Goal: Transaction & Acquisition: Purchase product/service

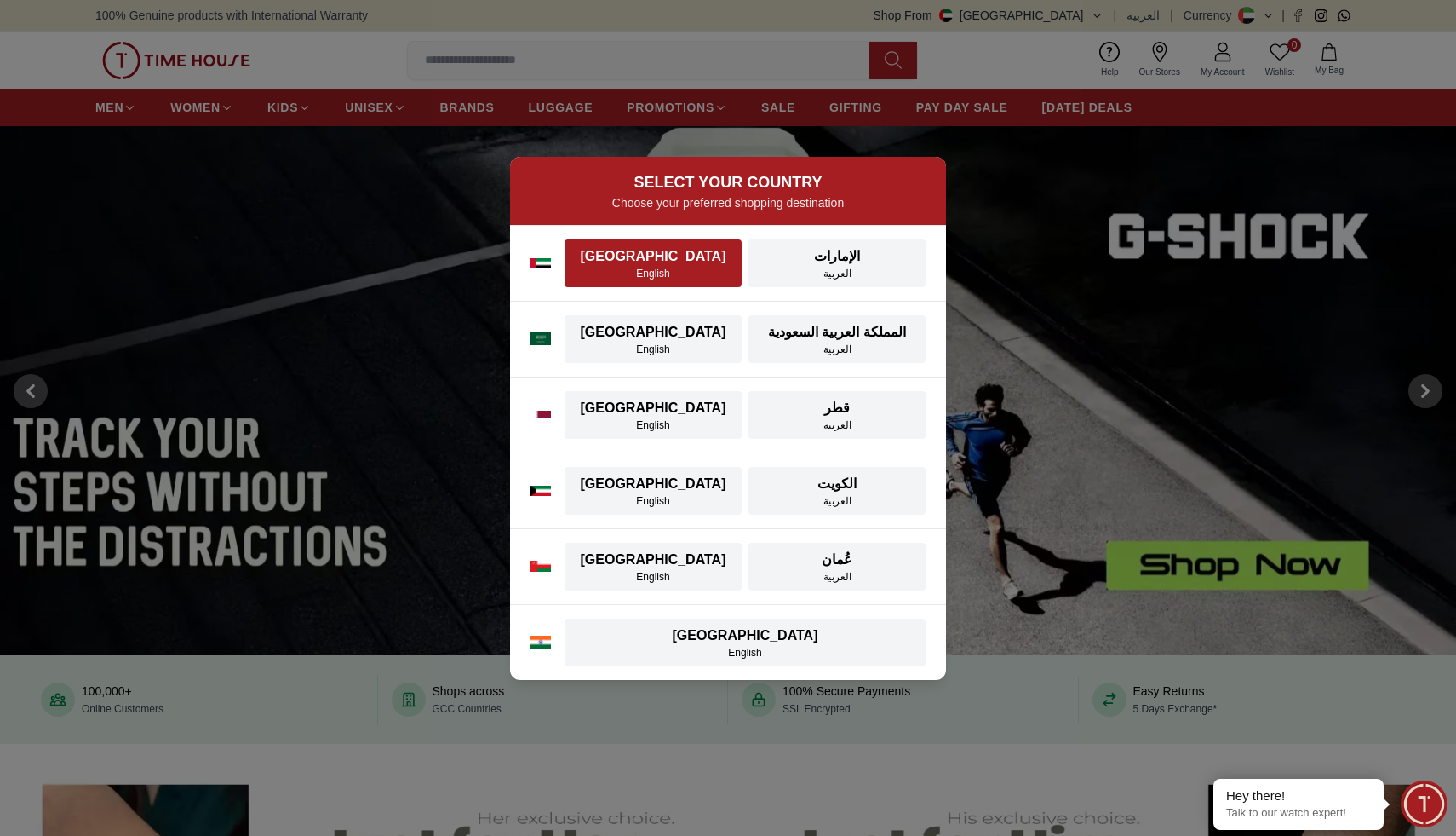
click at [662, 276] on div "English" at bounding box center [653, 274] width 157 height 14
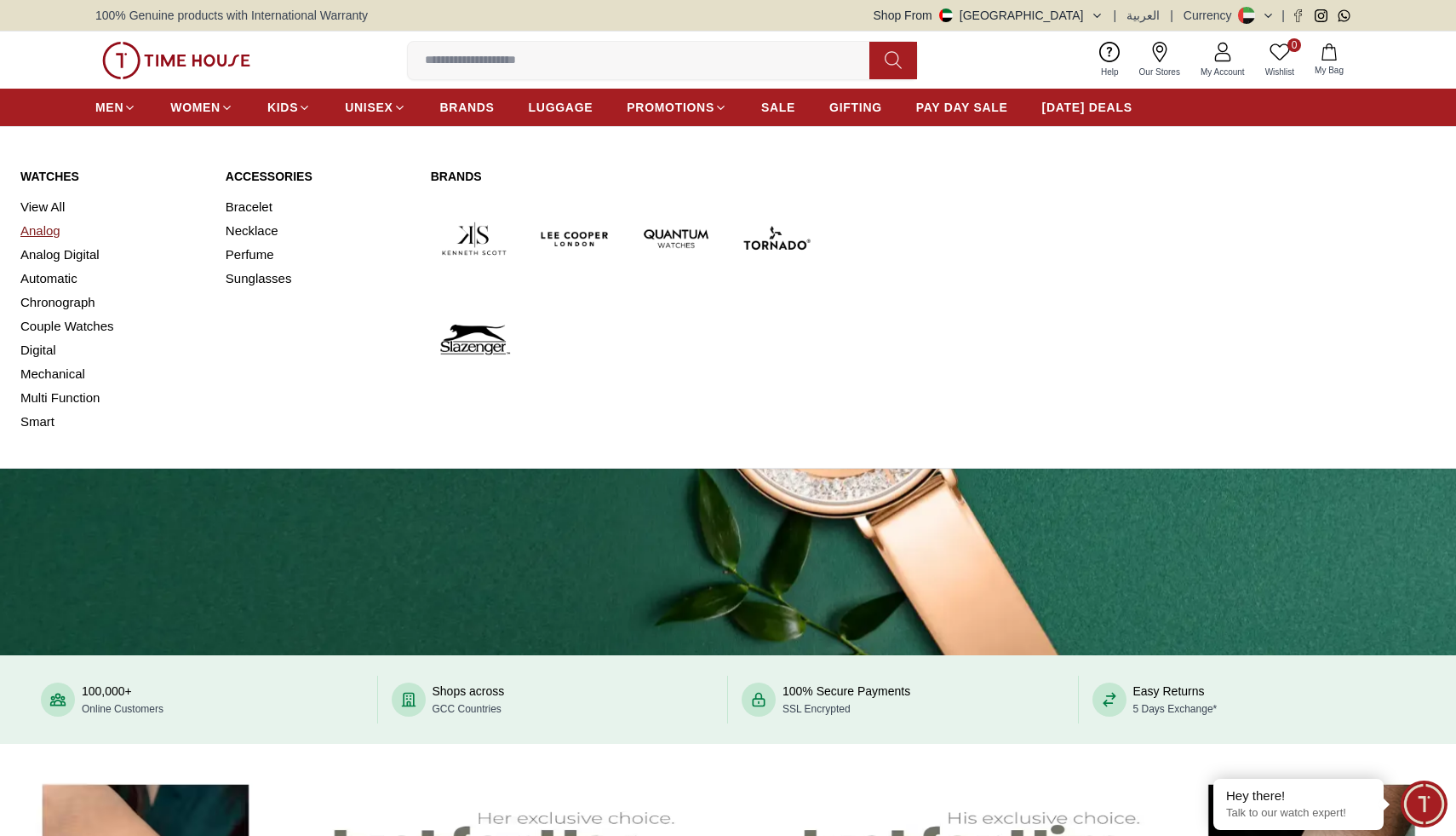
click at [53, 228] on link "Analog" at bounding box center [112, 231] width 184 height 24
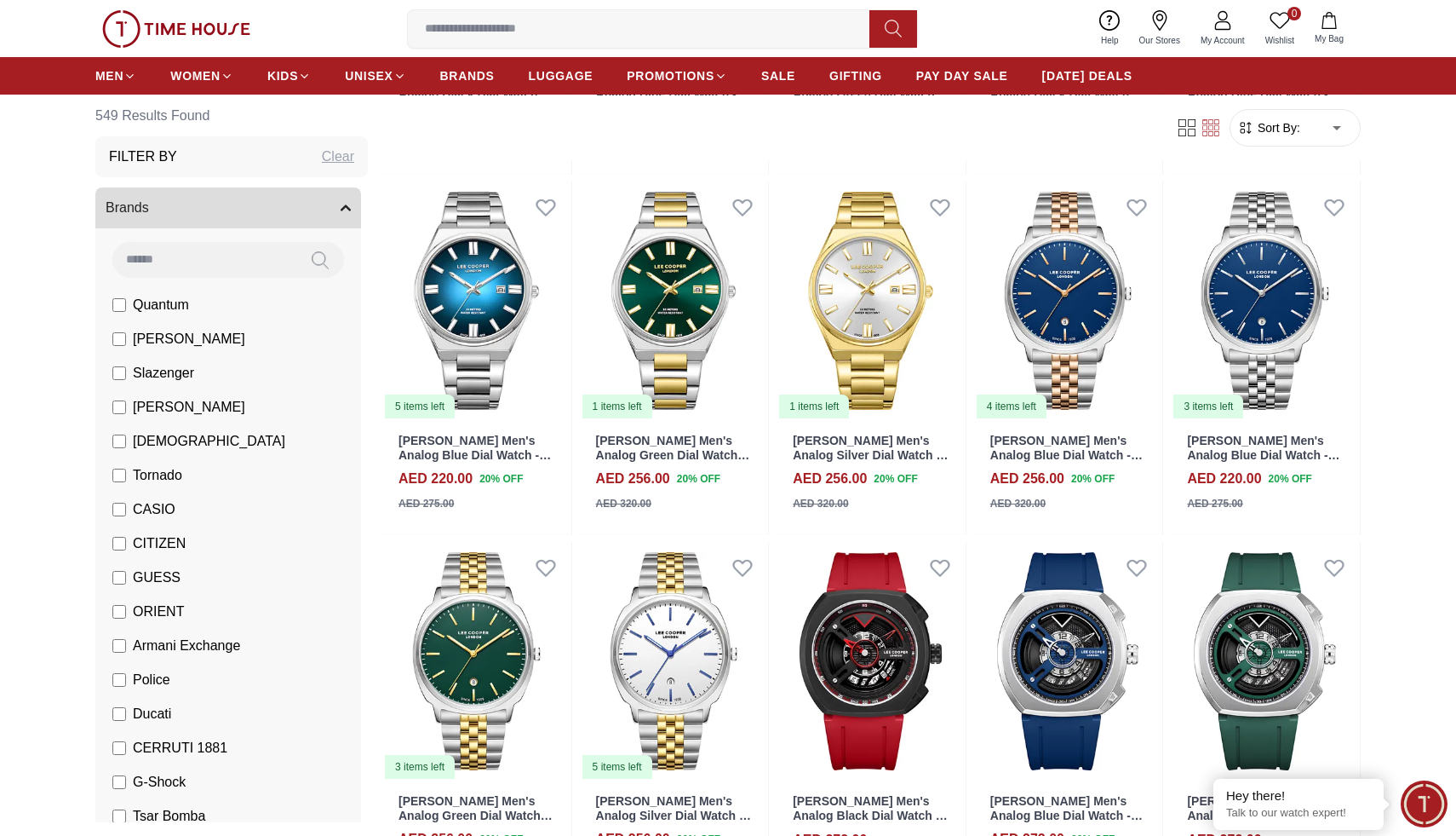
scroll to position [820, 0]
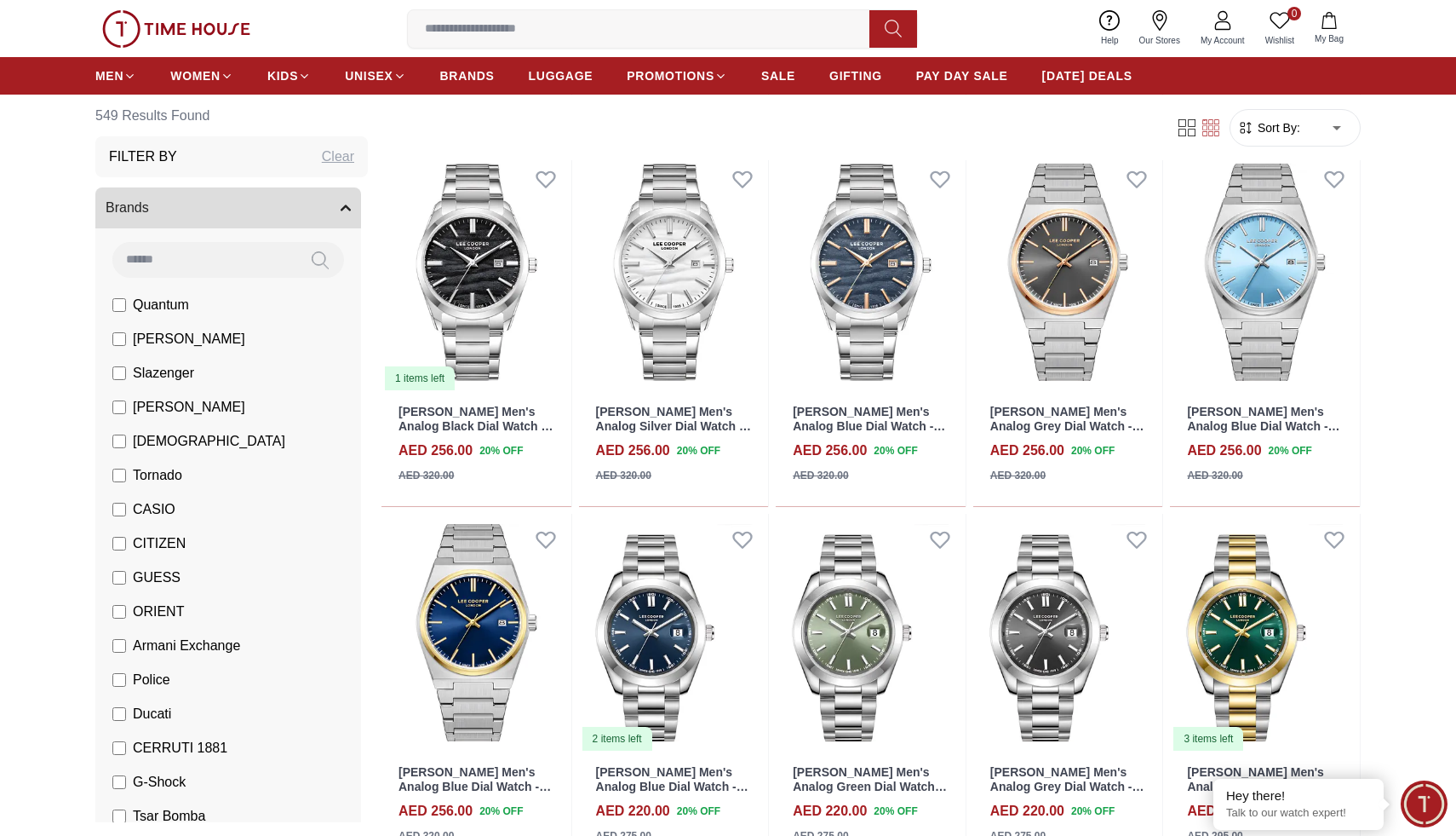
scroll to position [2299, 0]
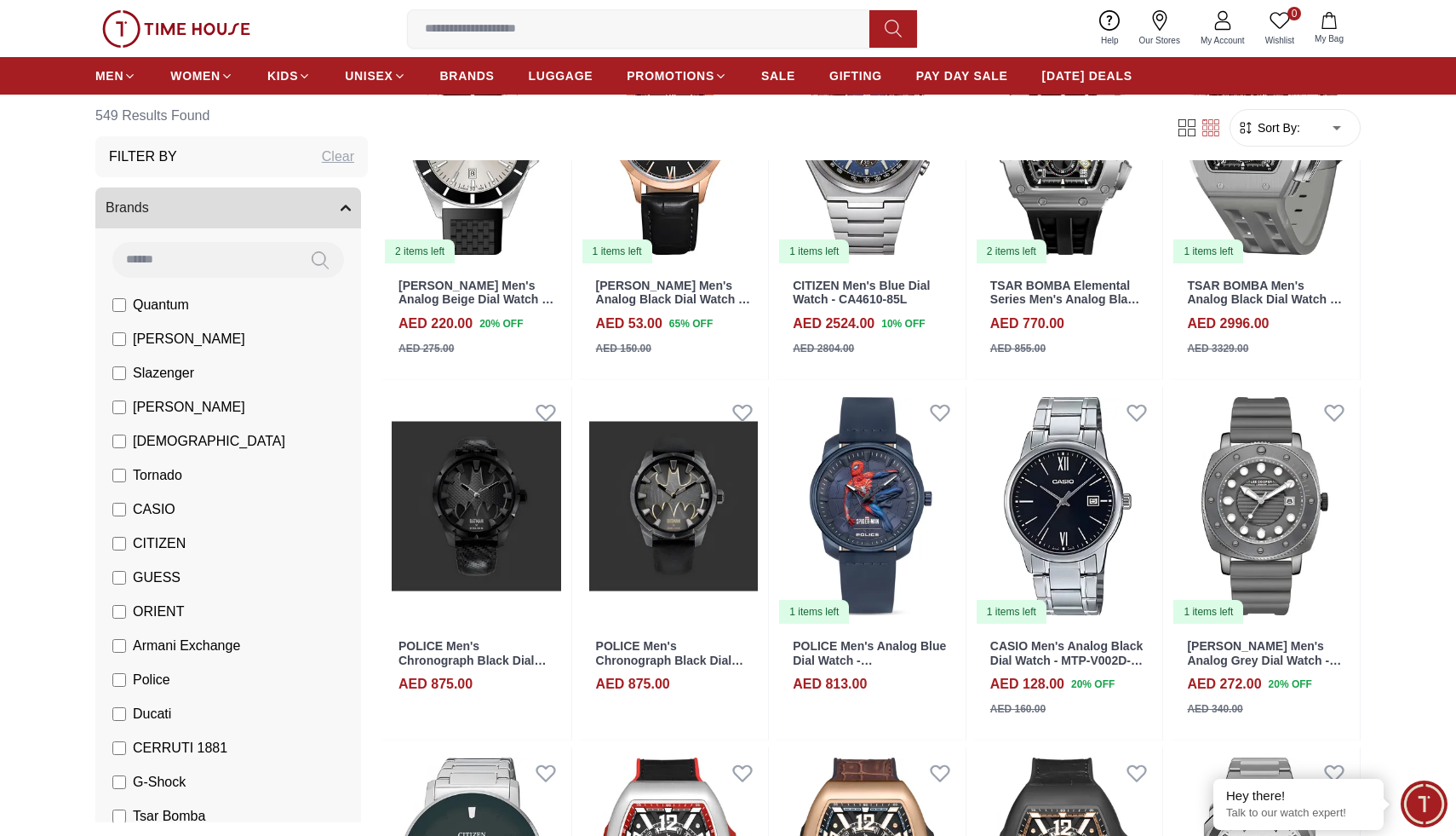
scroll to position [3499, 0]
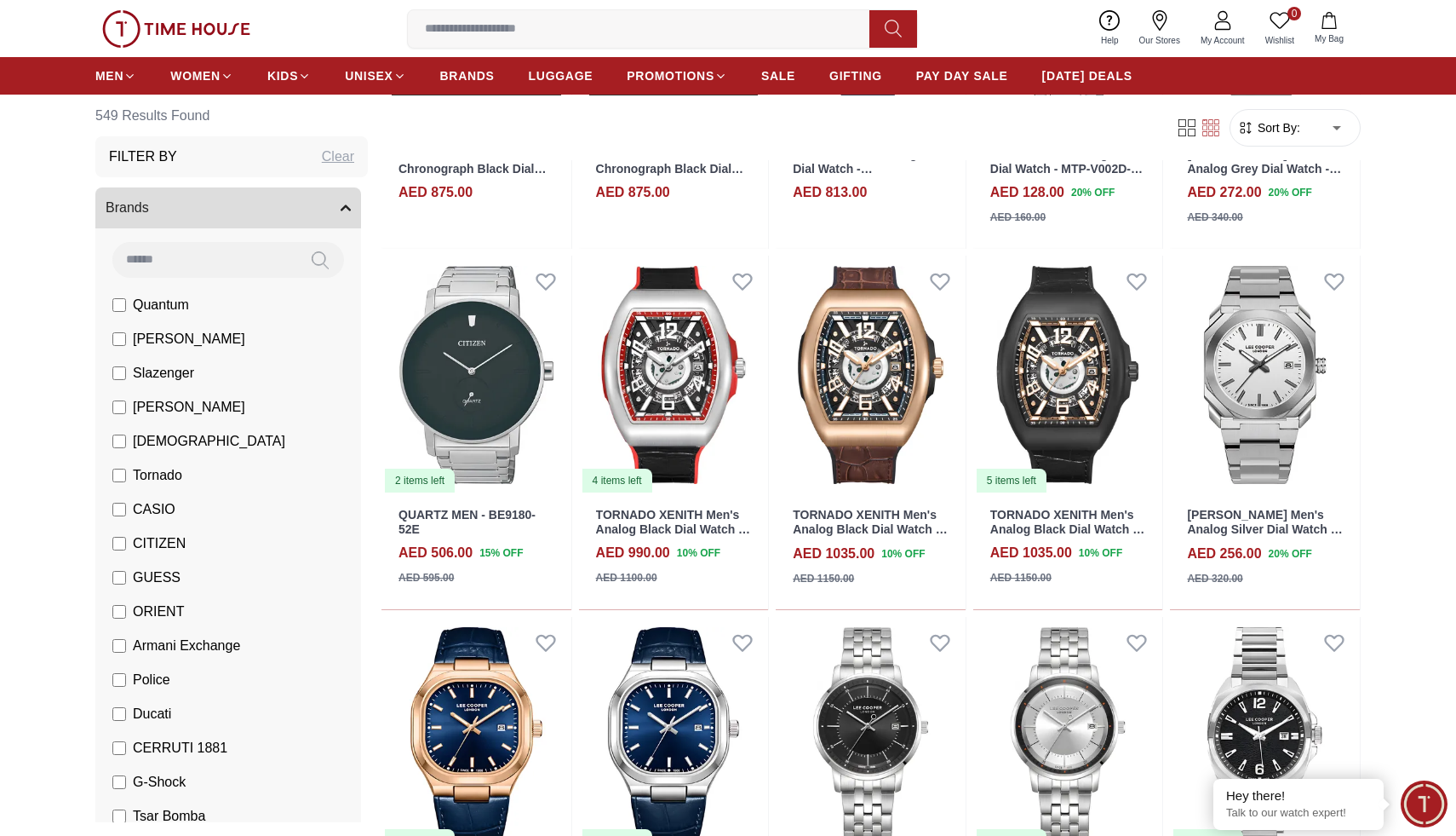
scroll to position [3993, 0]
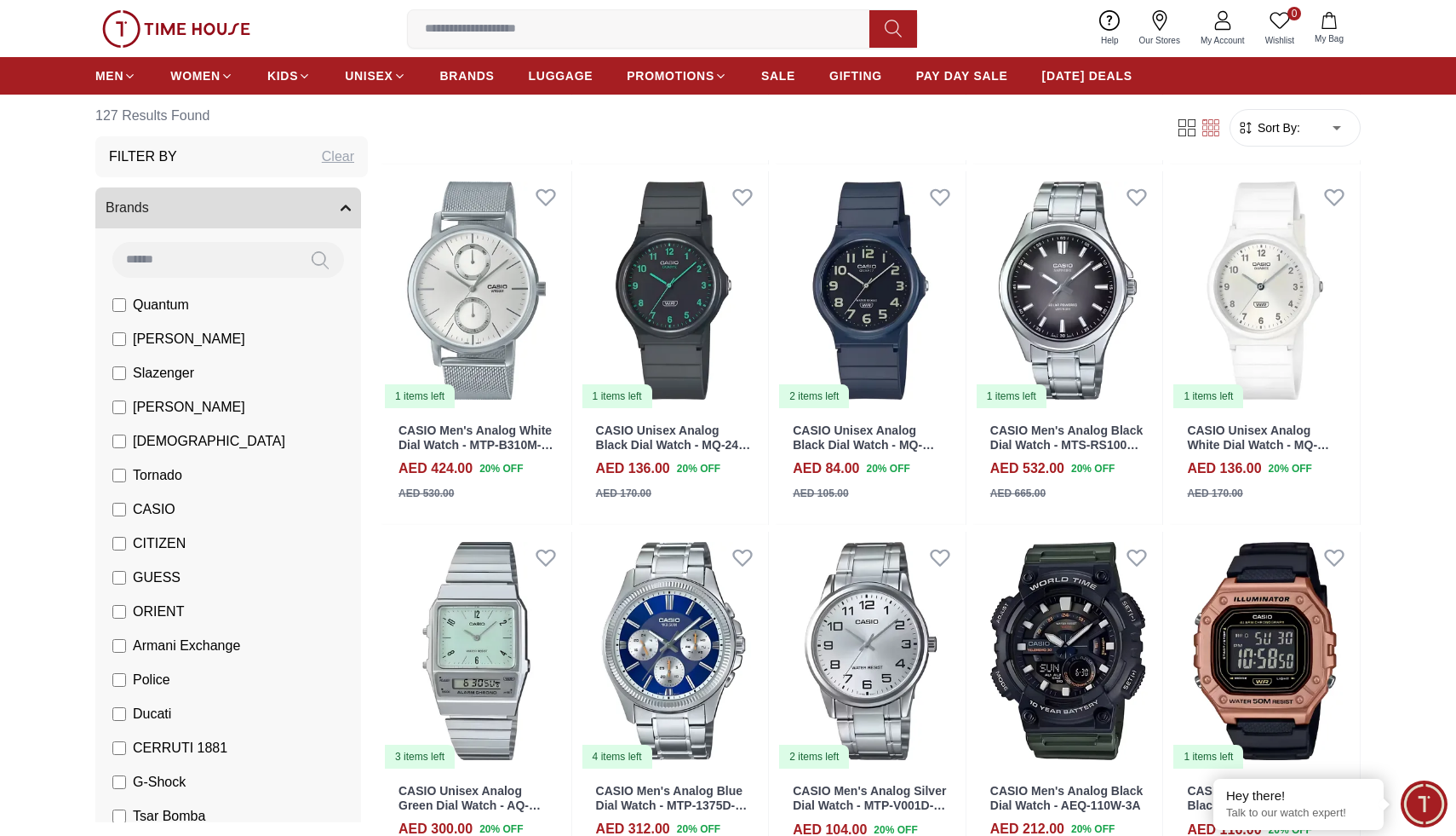
scroll to position [834, 0]
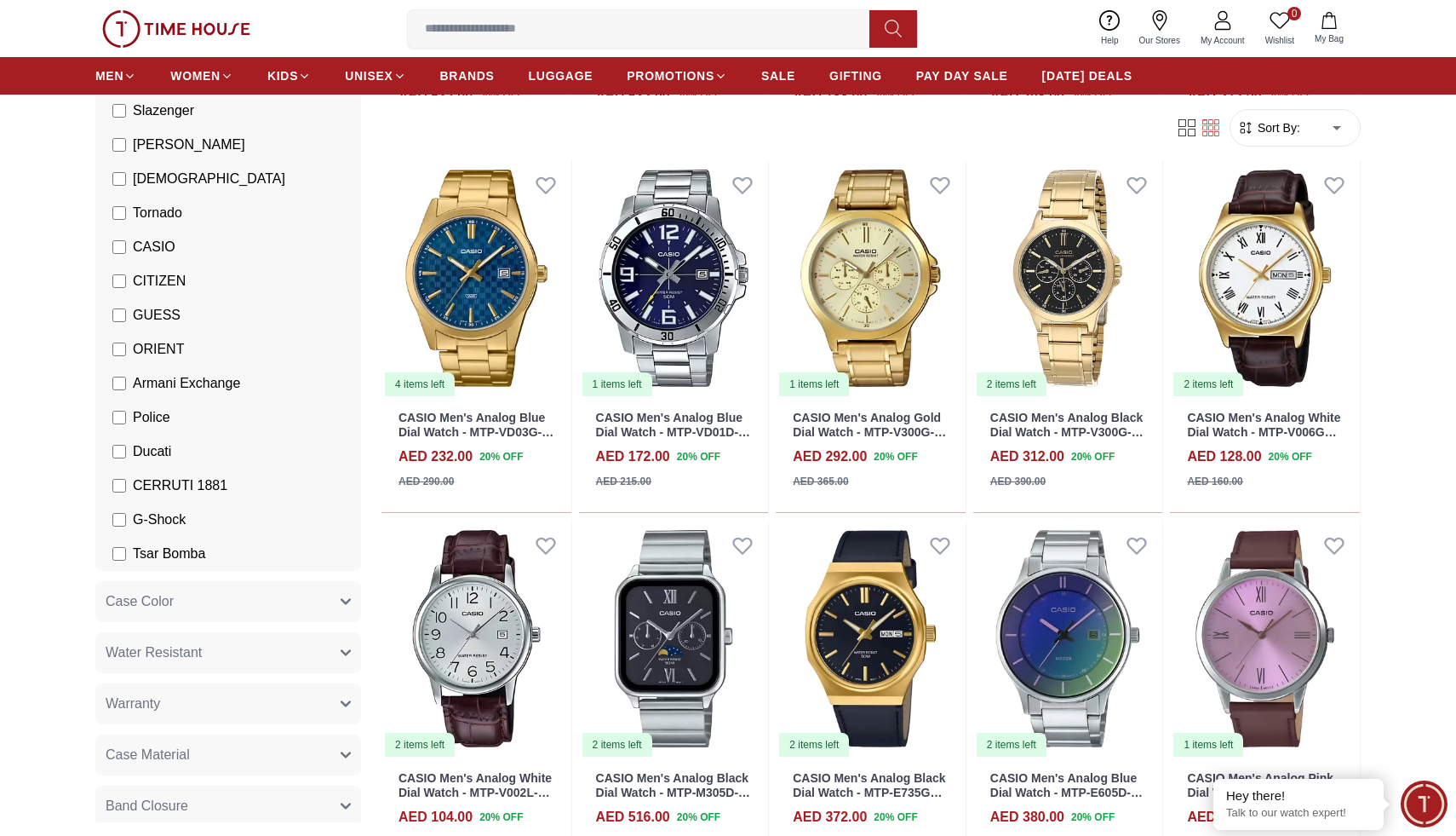
scroll to position [270, 0]
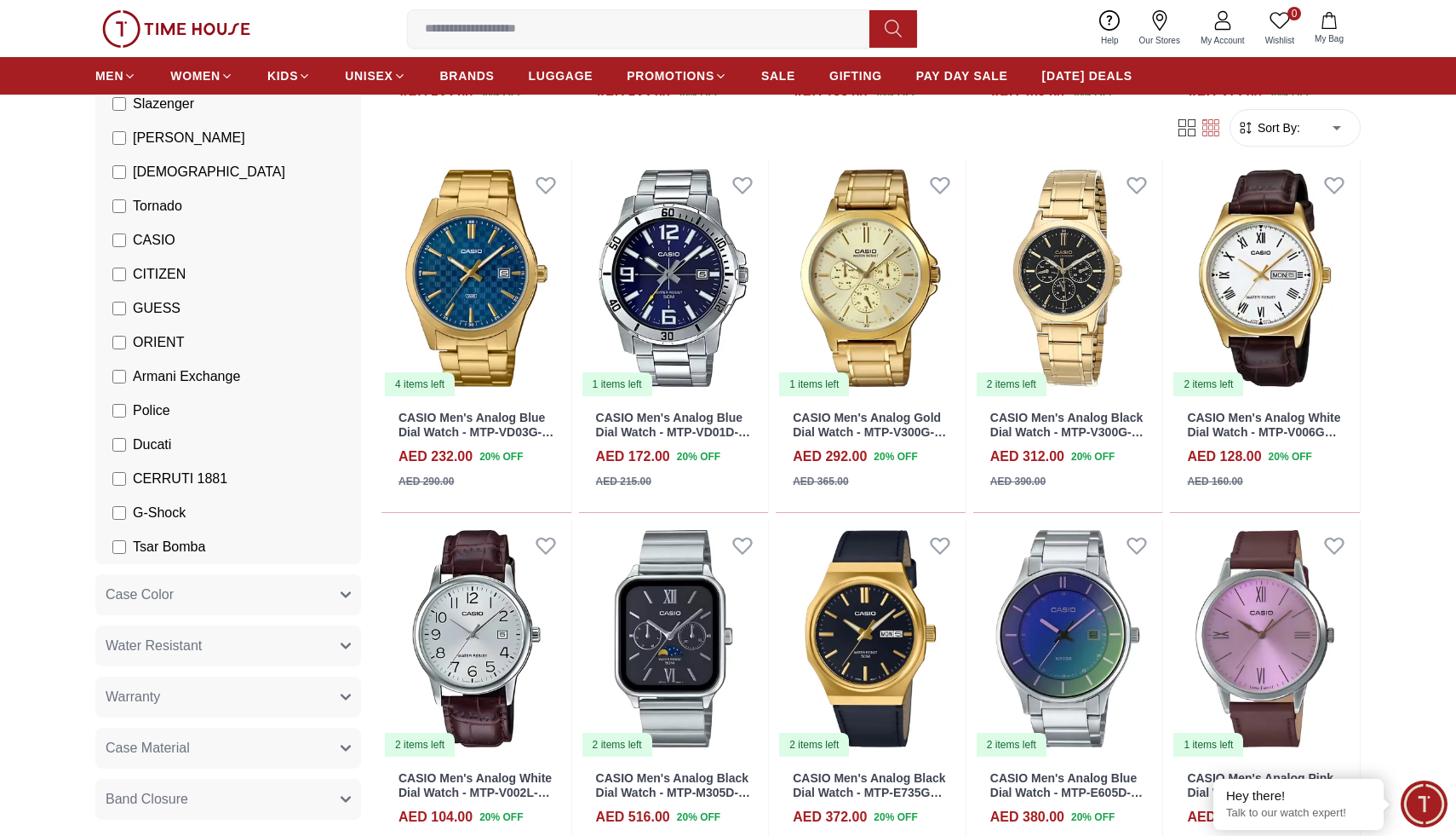
click at [120, 231] on label "CASIO" at bounding box center [143, 240] width 63 height 21
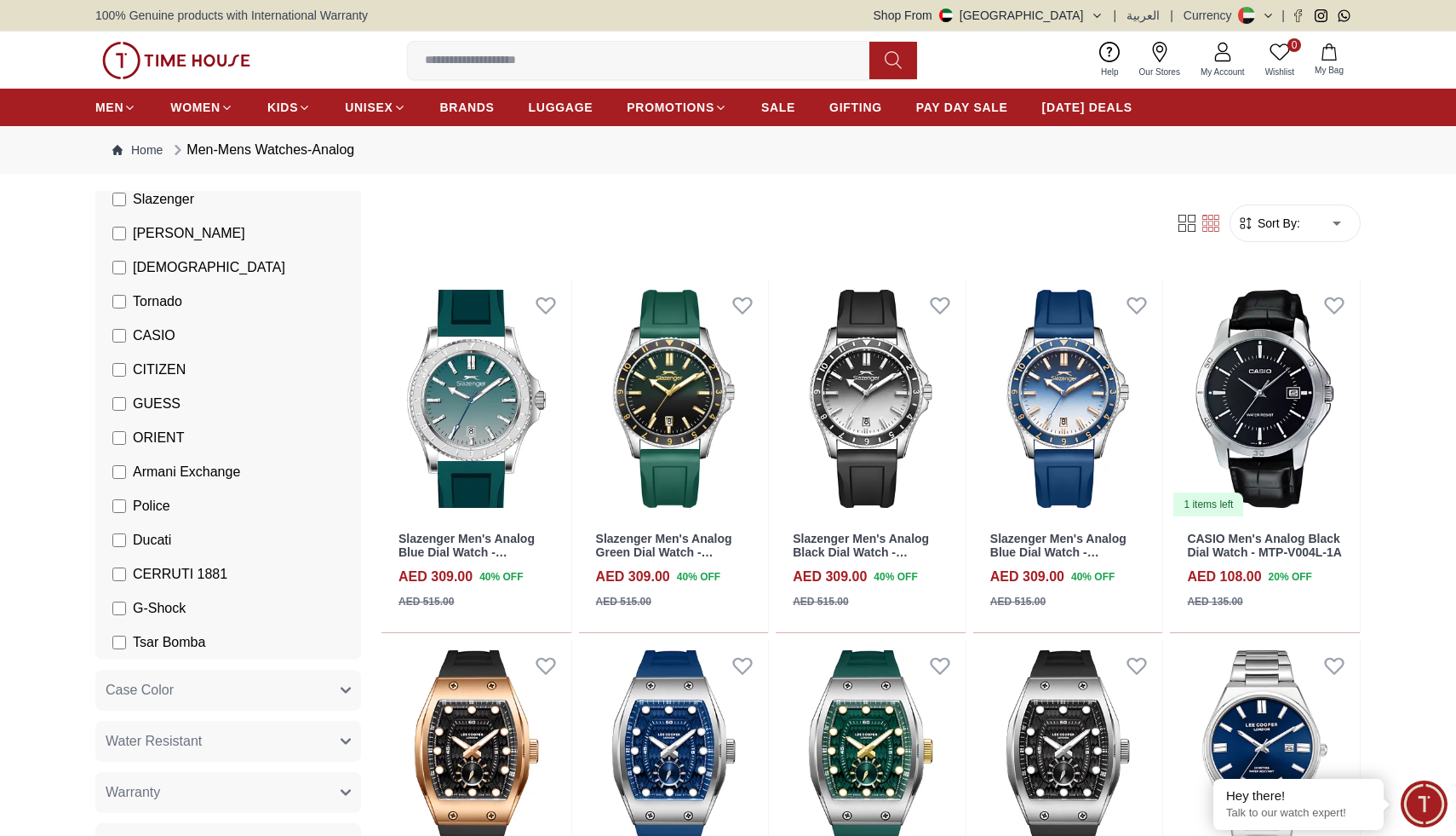
click at [146, 598] on span "G-Shock" at bounding box center [160, 609] width 53 height 21
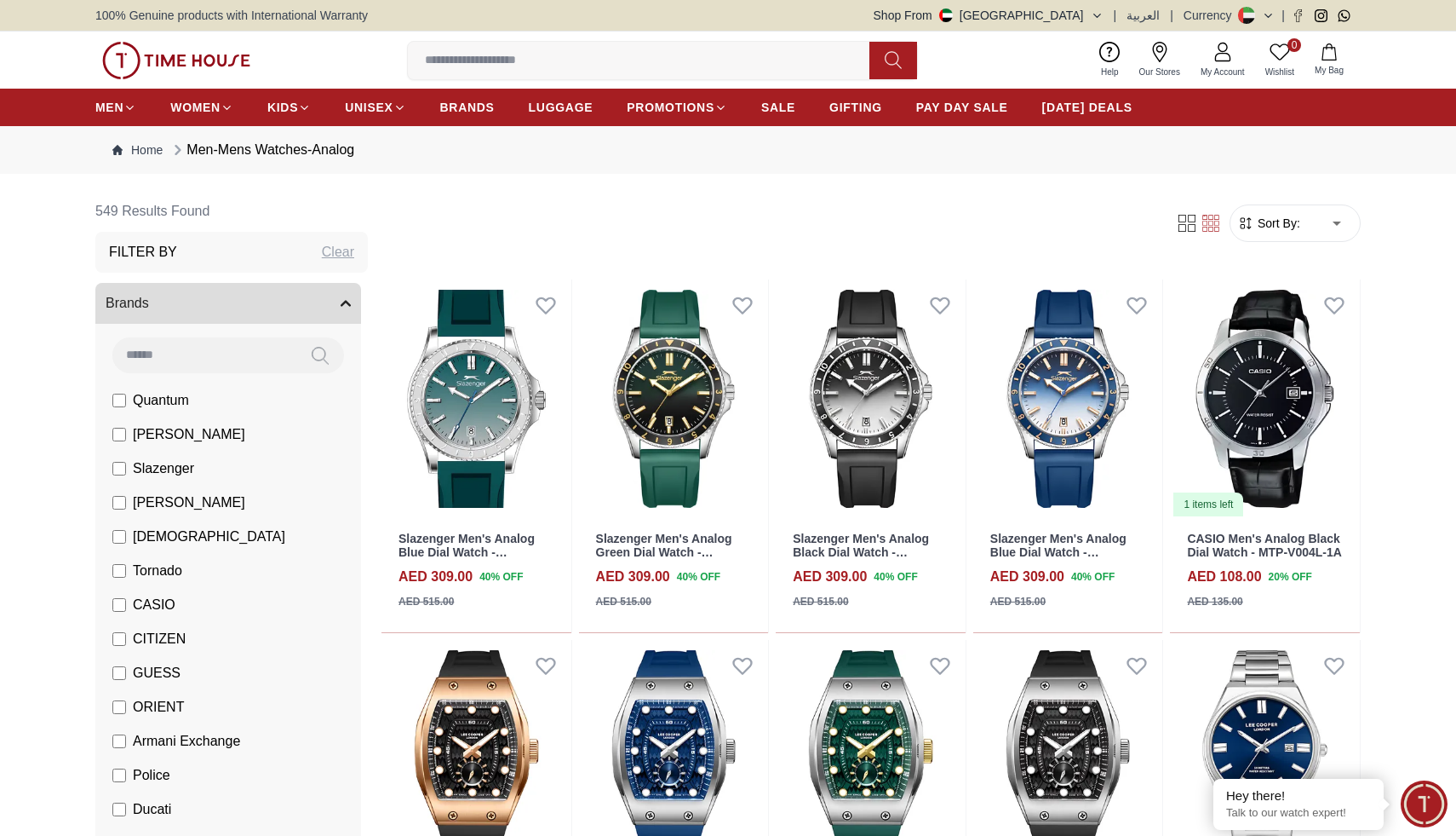
click at [136, 399] on span "Quantum" at bounding box center [161, 401] width 57 height 21
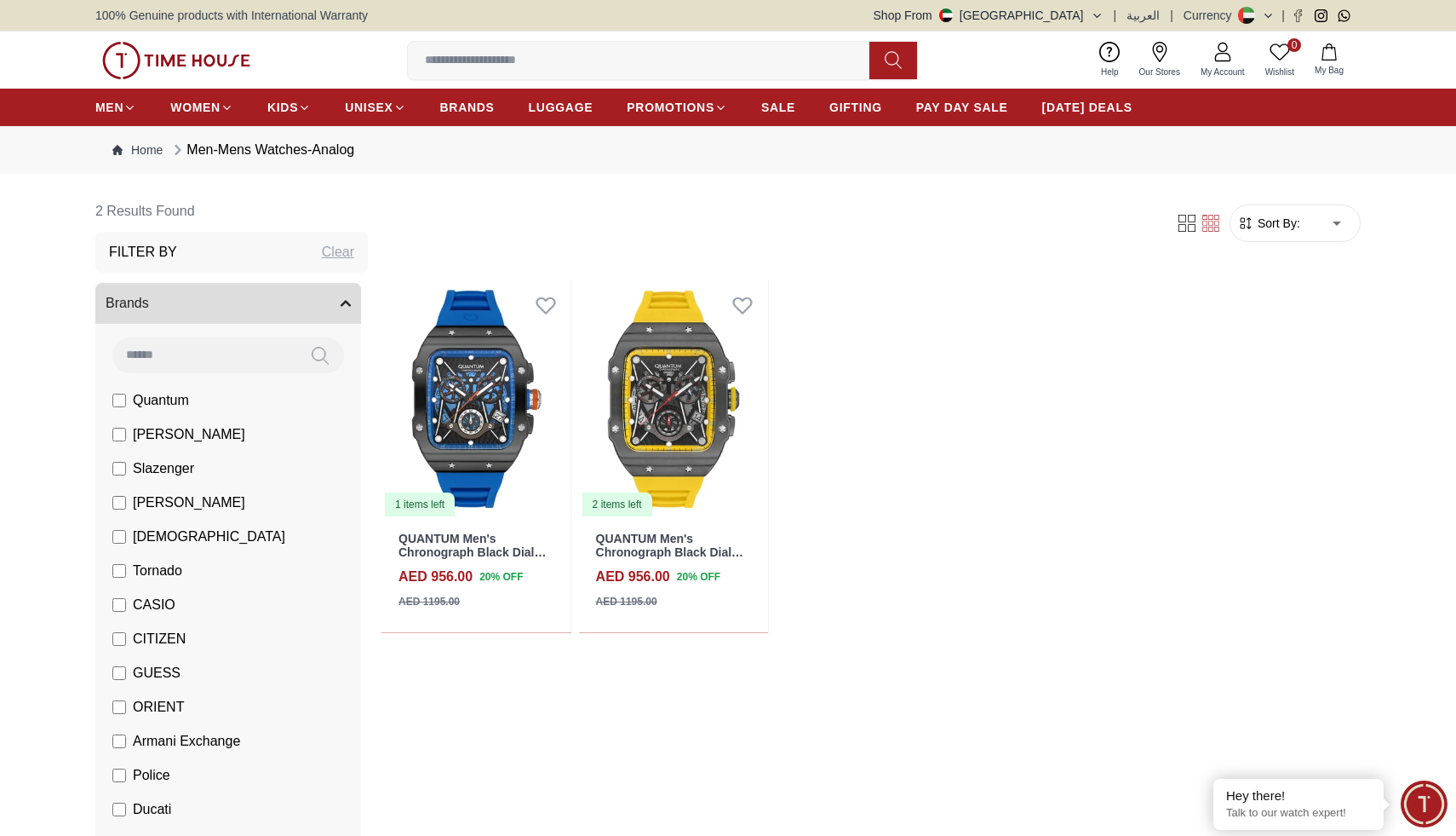
click at [128, 400] on label "Quantum" at bounding box center [150, 401] width 76 height 21
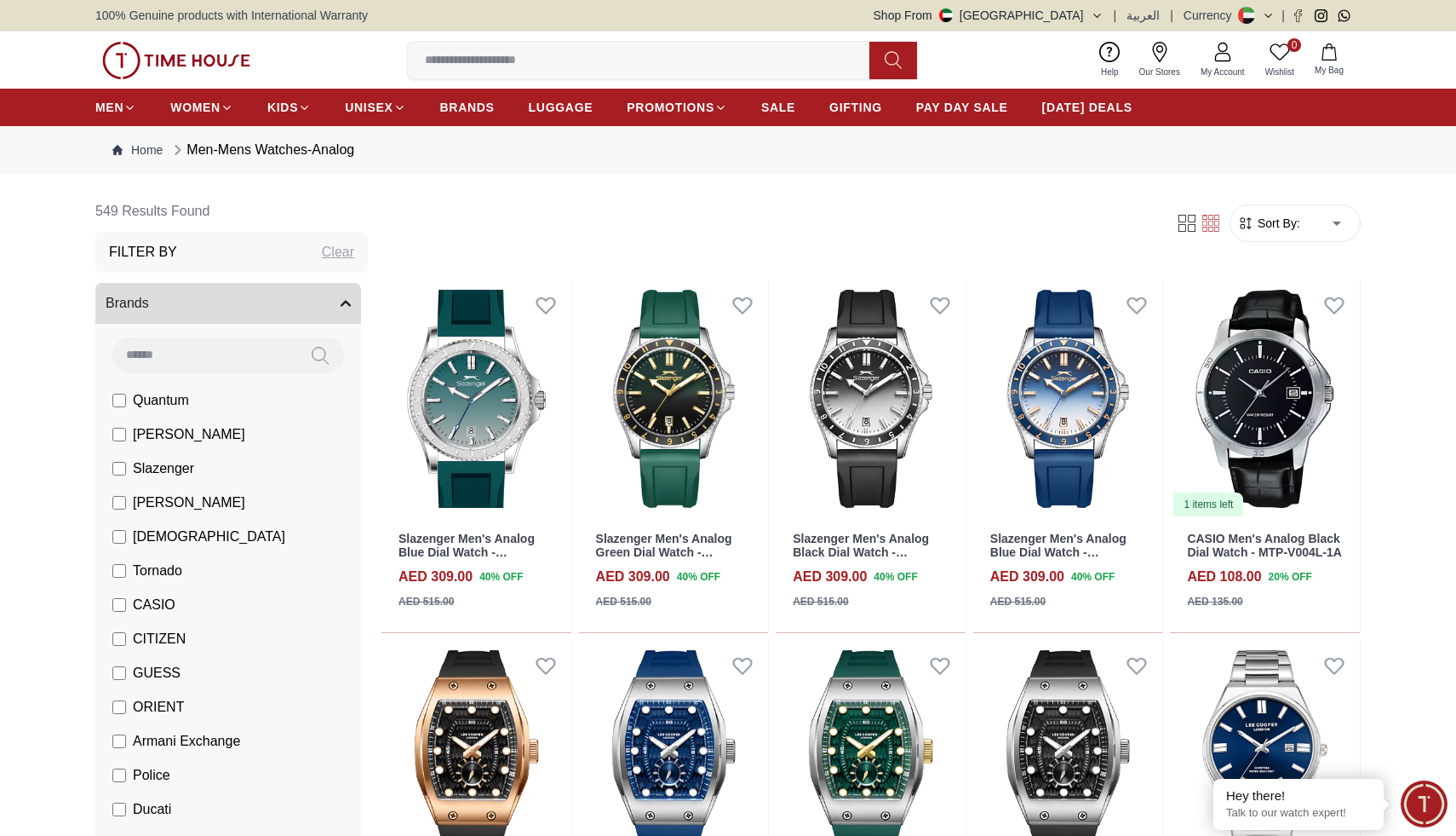
click at [127, 463] on label "Slazenger" at bounding box center [153, 469] width 82 height 21
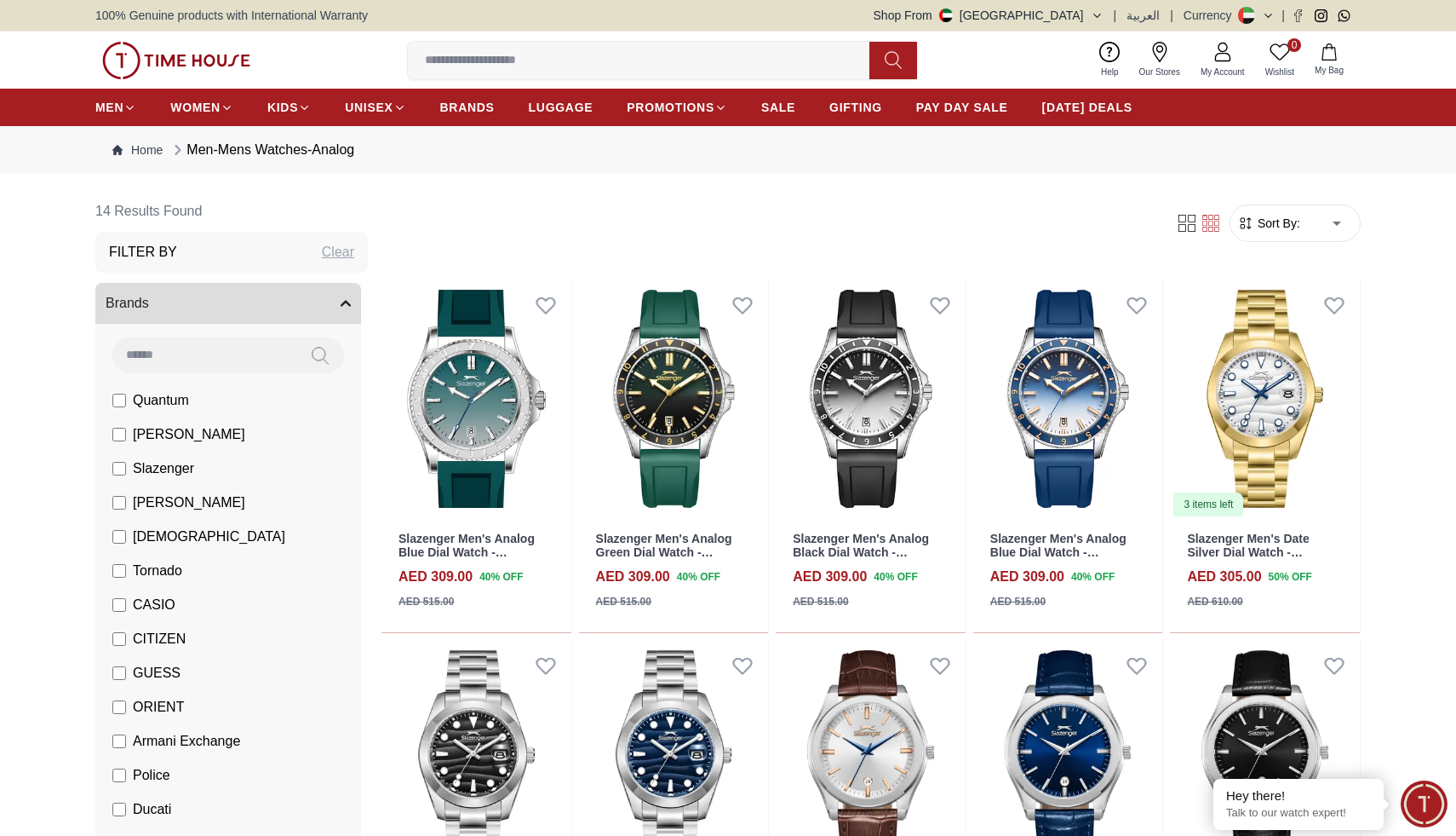
click at [127, 463] on label "Slazenger" at bounding box center [153, 469] width 82 height 21
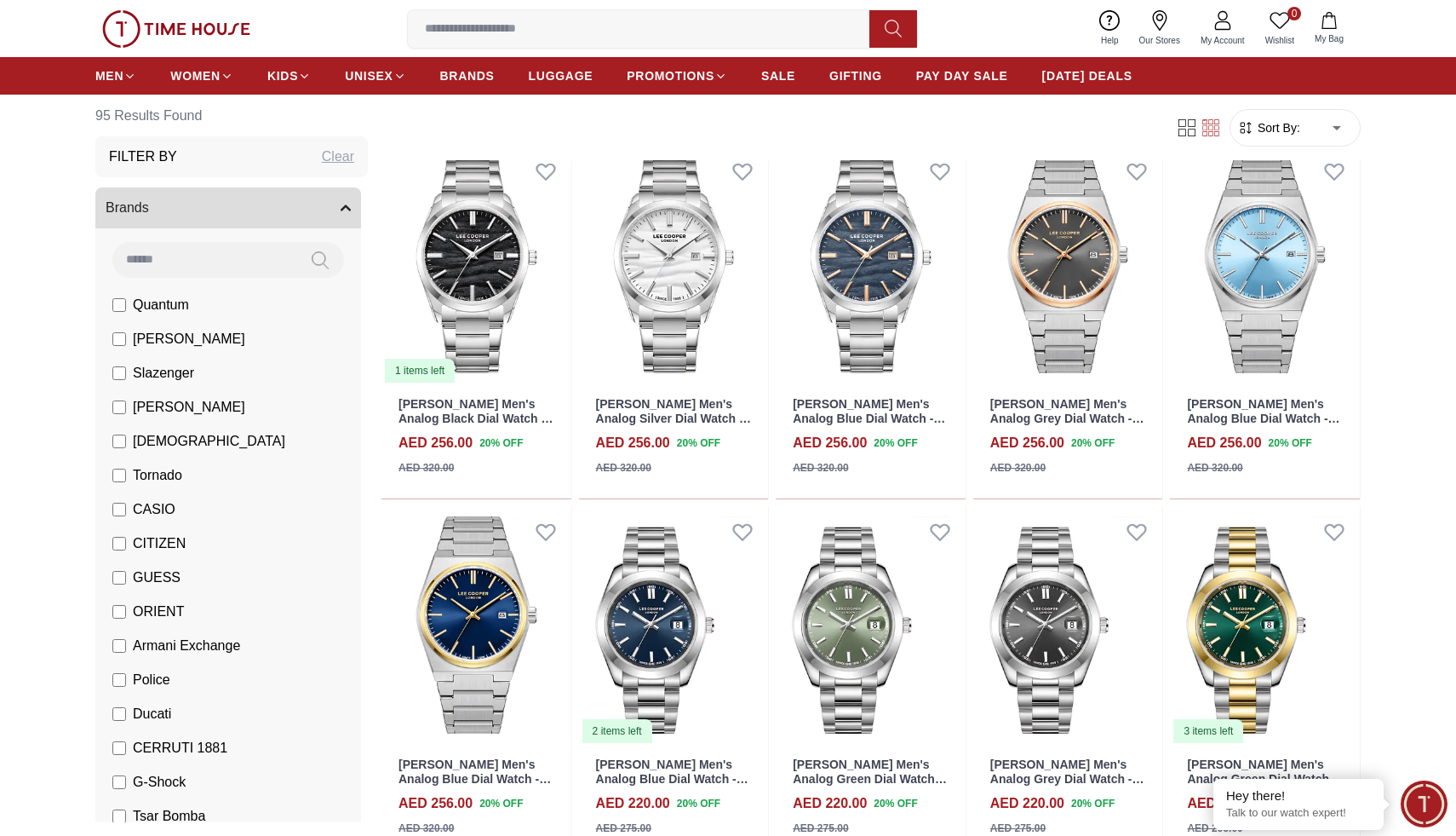
scroll to position [2153, 0]
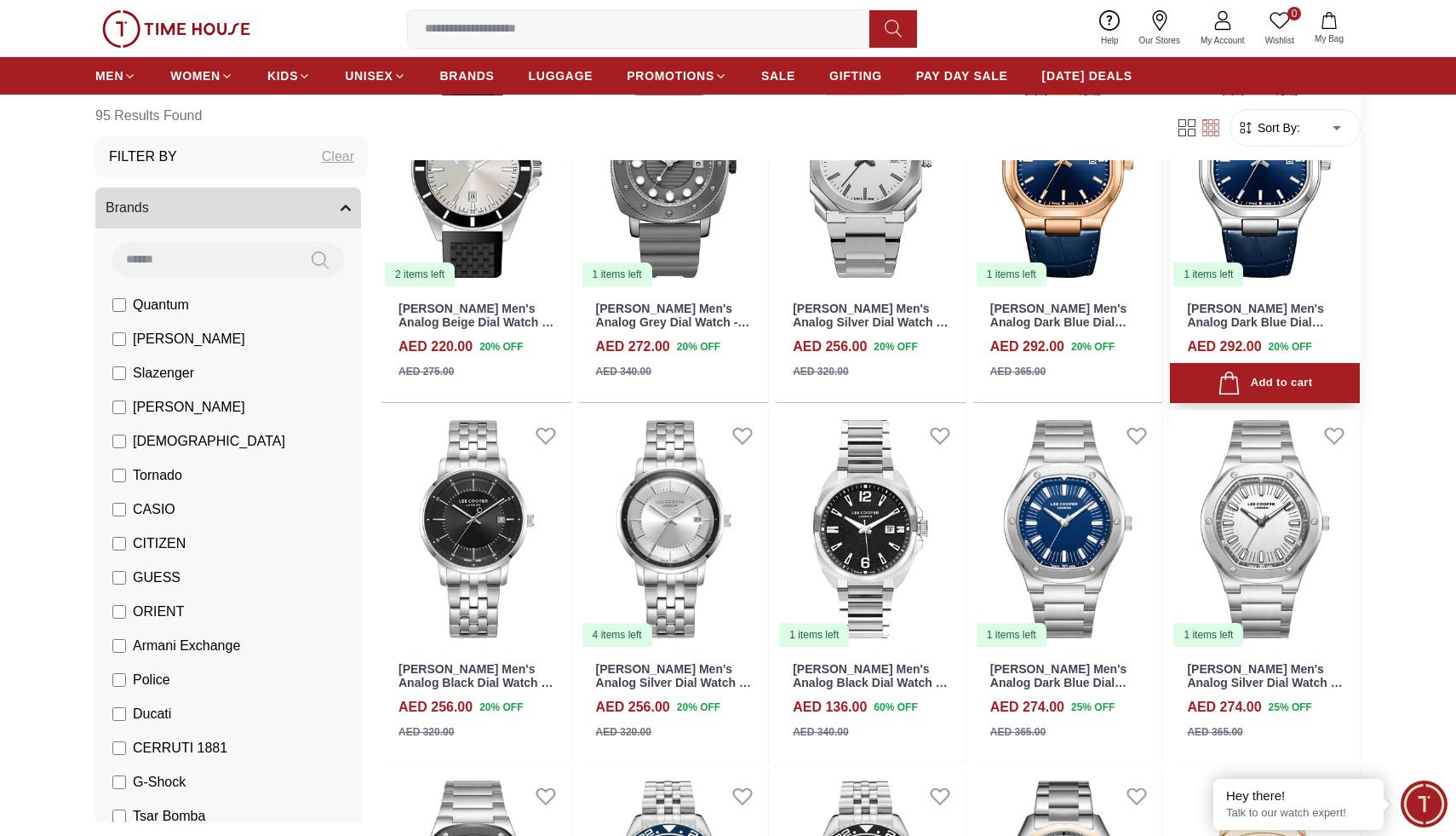
scroll to position [3417, 0]
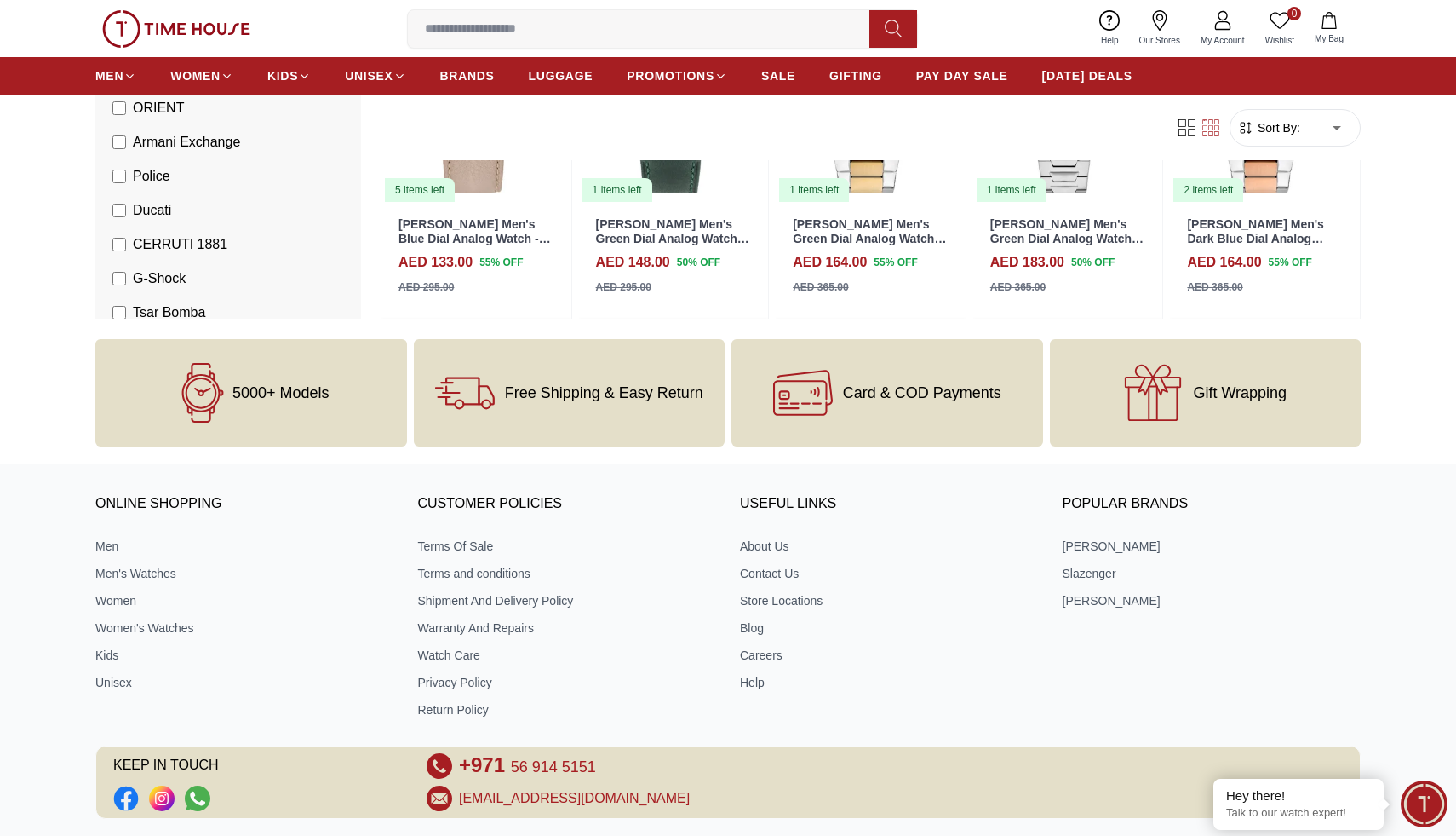
scroll to position [6855, 0]
